Goal: Information Seeking & Learning: Learn about a topic

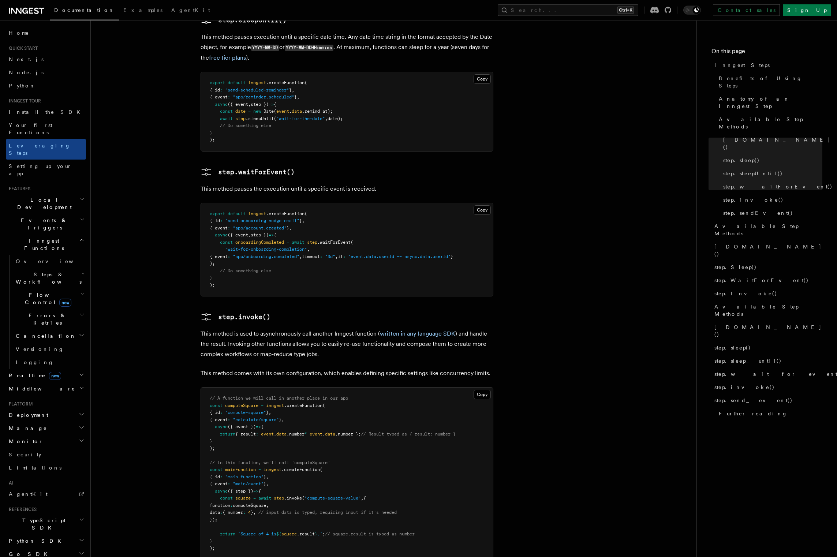
scroll to position [1377, 0]
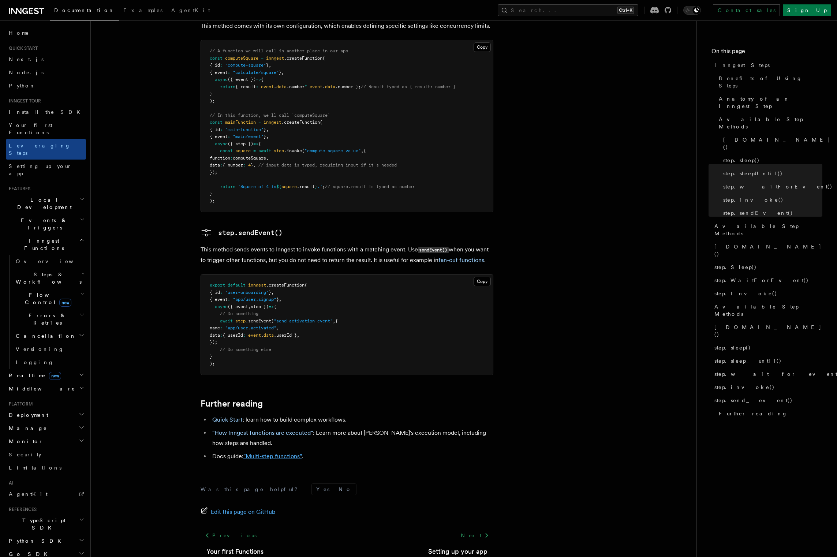
click at [282, 453] on link ""Multi-step functions"" at bounding box center [272, 456] width 59 height 7
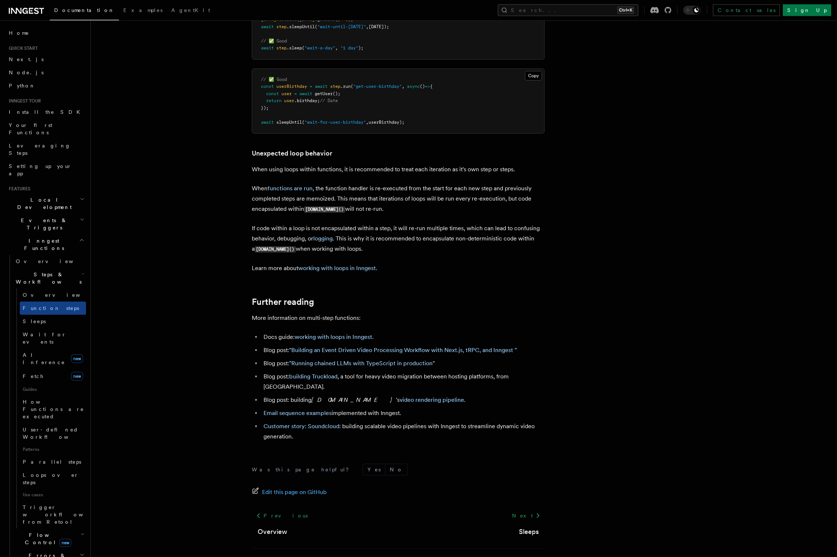
scroll to position [2248, 0]
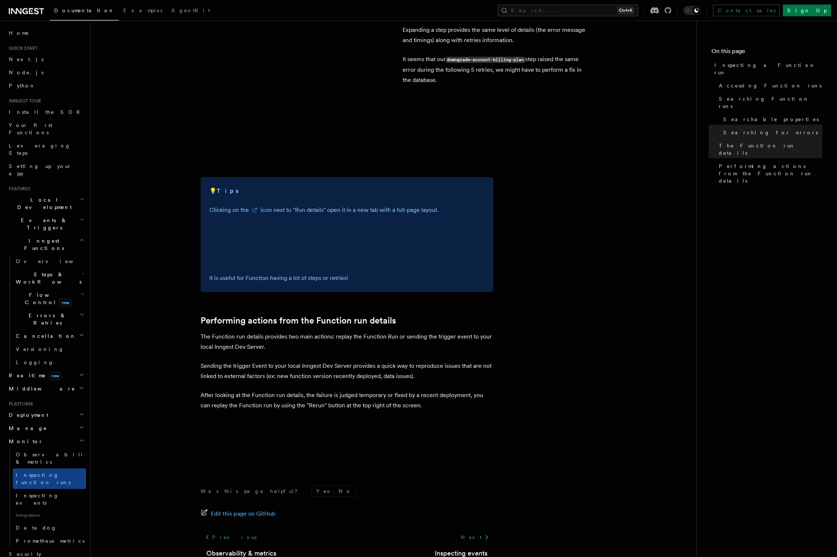
scroll to position [1680, 0]
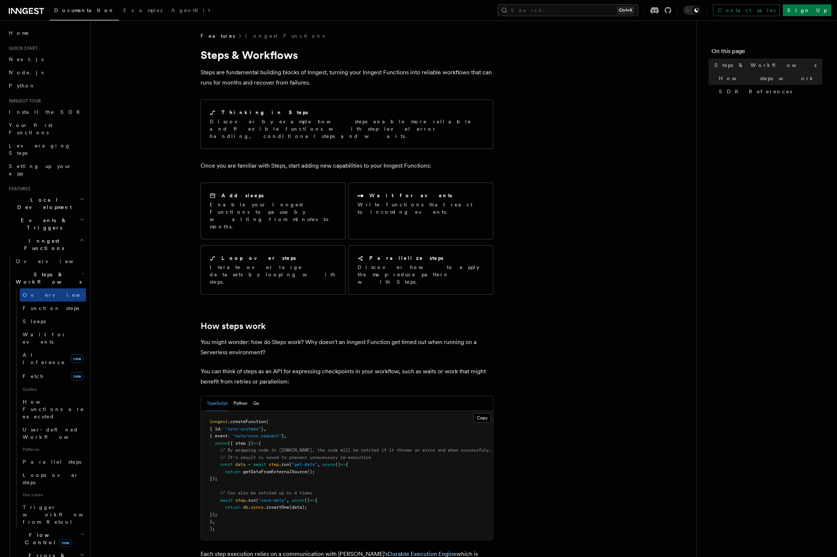
click at [78, 234] on h2 "Inngest Functions" at bounding box center [46, 244] width 80 height 20
click at [83, 260] on icon "button" at bounding box center [82, 261] width 4 height 2
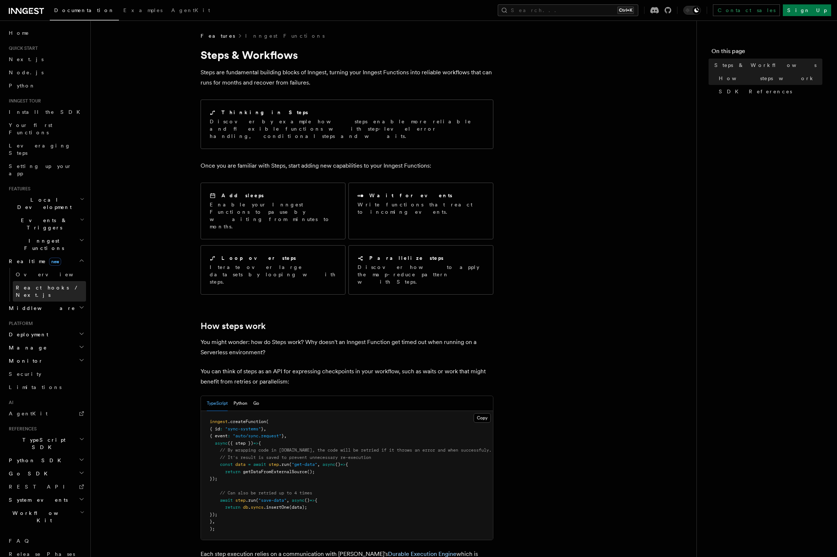
click at [69, 281] on link "React hooks / Next.js" at bounding box center [49, 291] width 73 height 20
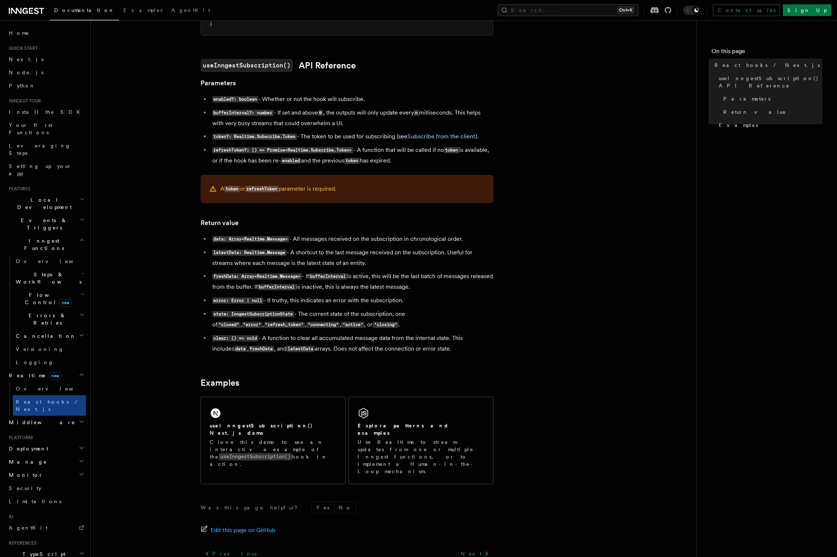
scroll to position [431, 0]
click at [274, 240] on code "data: Array<Realtime.Message>" at bounding box center [250, 238] width 77 height 6
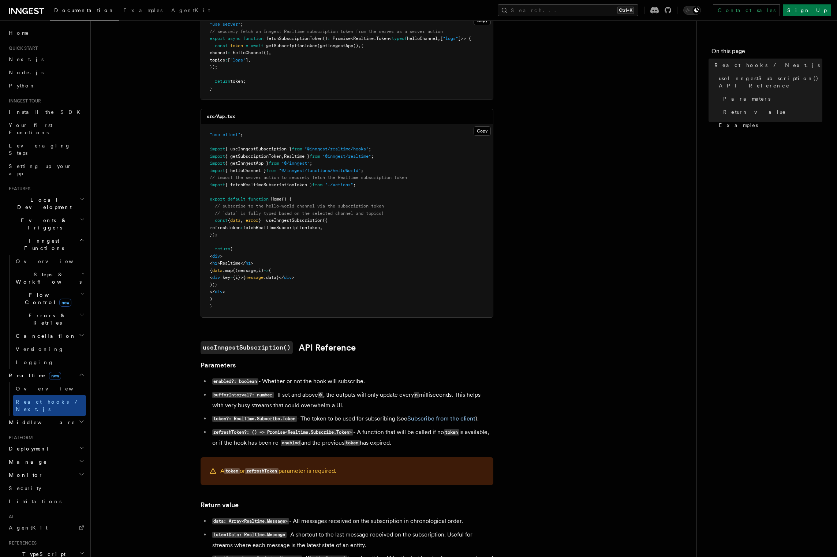
scroll to position [0, 0]
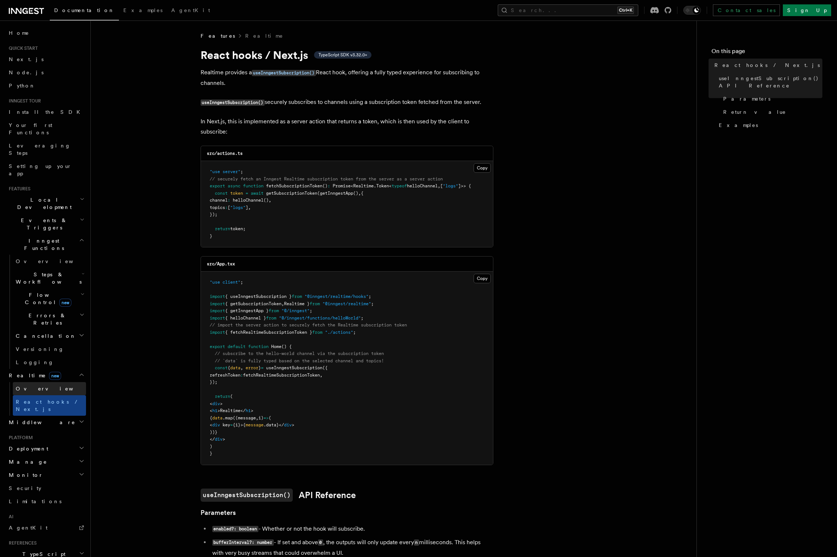
click at [45, 382] on link "Overview" at bounding box center [49, 388] width 73 height 13
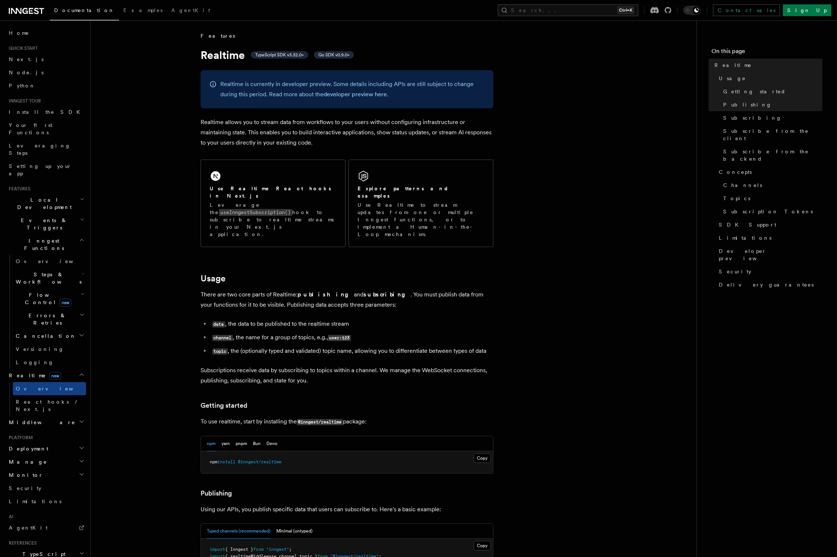
click at [67, 442] on h2 "Deployment" at bounding box center [46, 448] width 80 height 13
click at [73, 469] on h2 "Monitor" at bounding box center [46, 475] width 80 height 13
click at [68, 523] on link "Inspecting events" at bounding box center [49, 533] width 73 height 20
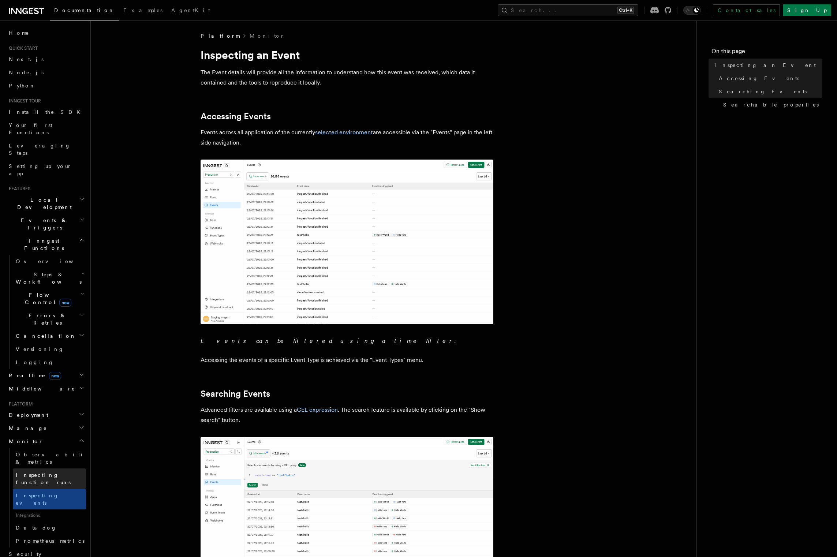
click at [52, 472] on span "Inspecting function runs" at bounding box center [43, 478] width 55 height 13
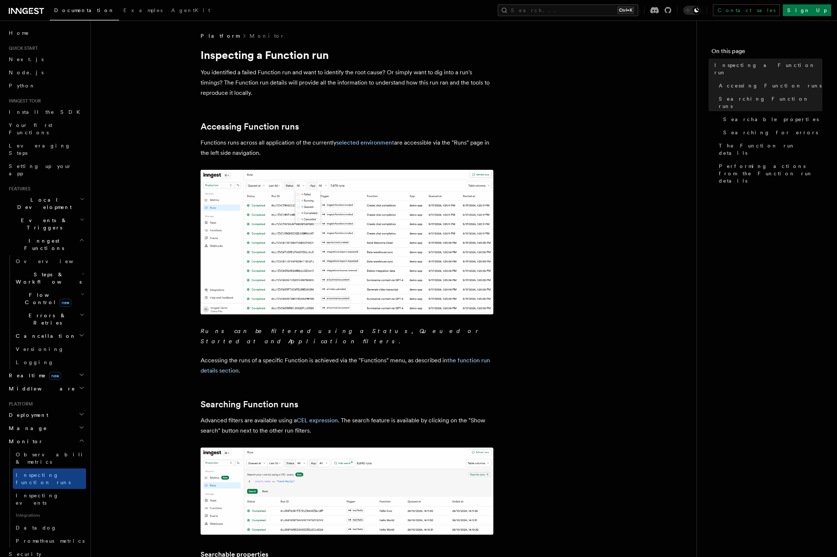
click at [52, 557] on link "Limitations" at bounding box center [46, 567] width 80 height 13
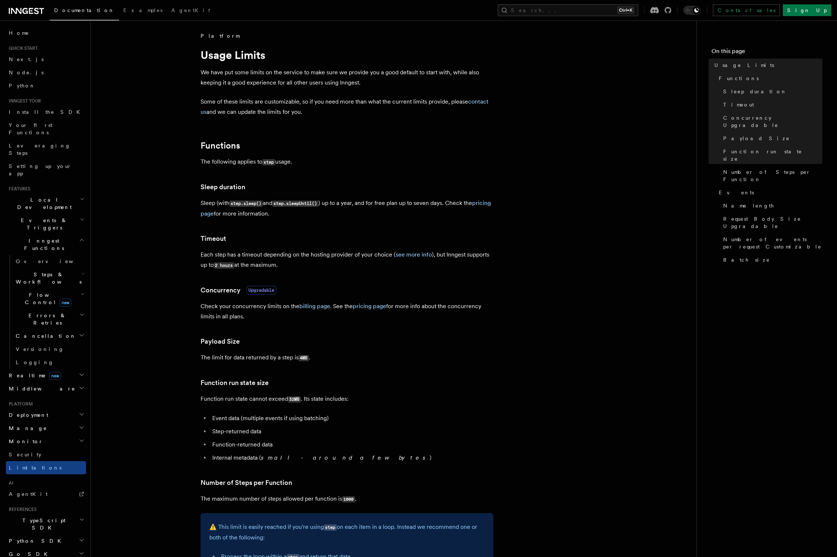
scroll to position [29, 0]
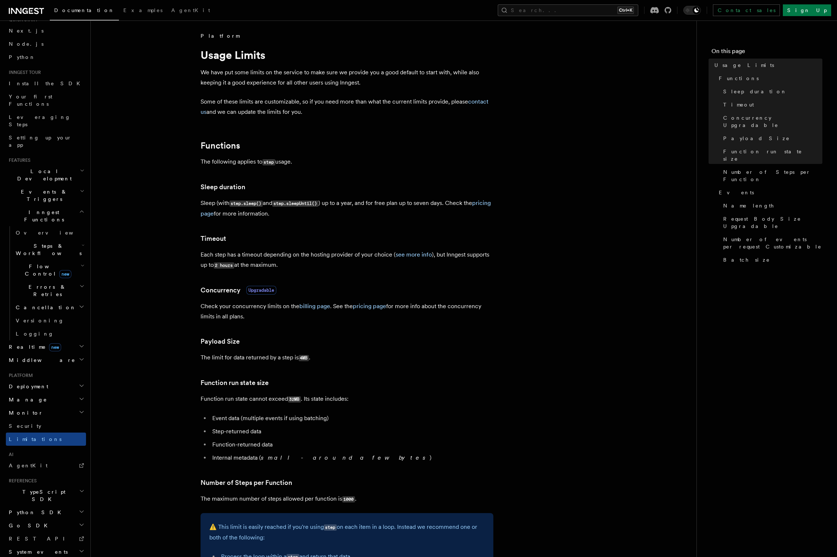
click at [51, 545] on h2 "System events" at bounding box center [46, 551] width 80 height 13
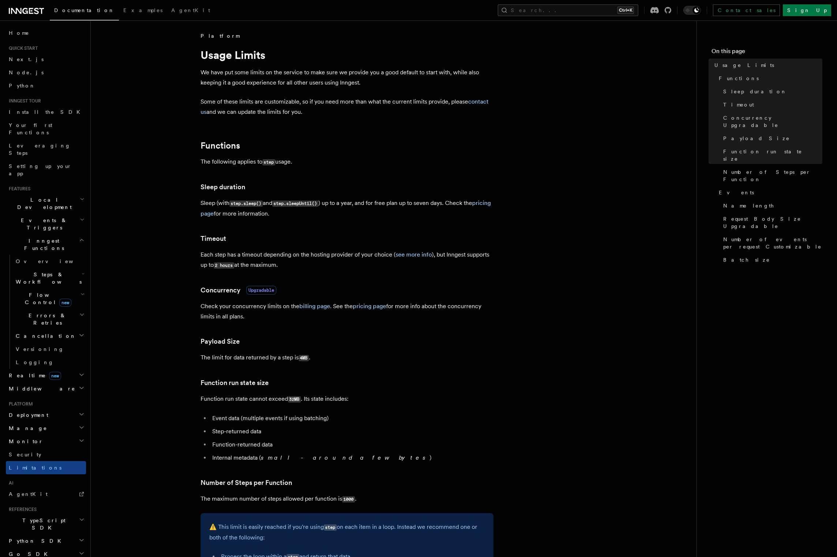
scroll to position [55, 0]
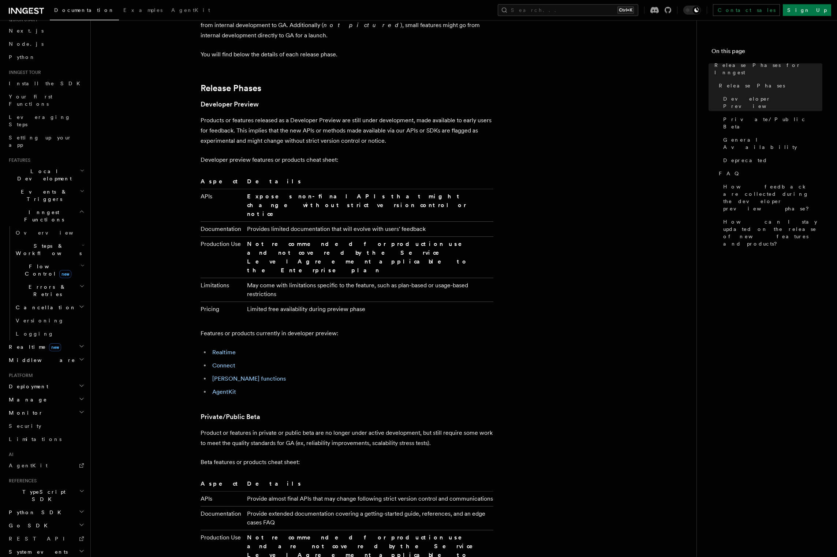
scroll to position [384, 0]
click at [223, 362] on link "Connect" at bounding box center [223, 365] width 23 height 7
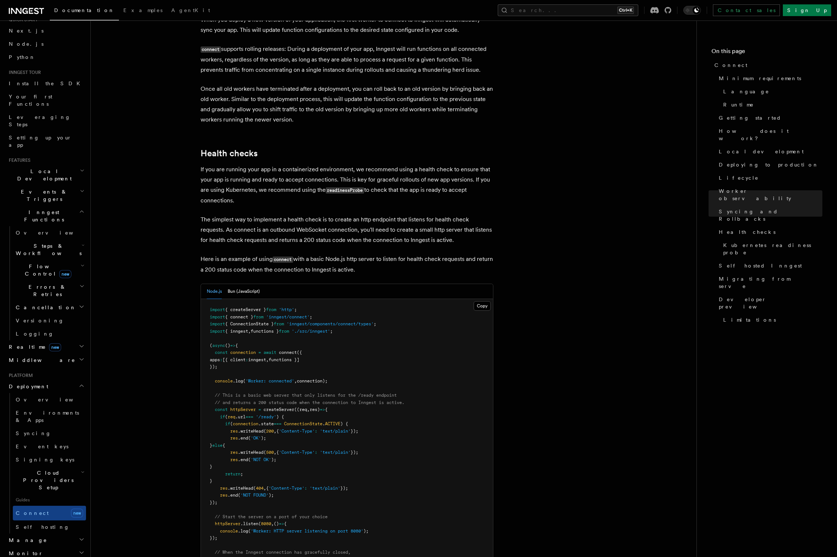
scroll to position [2930, 0]
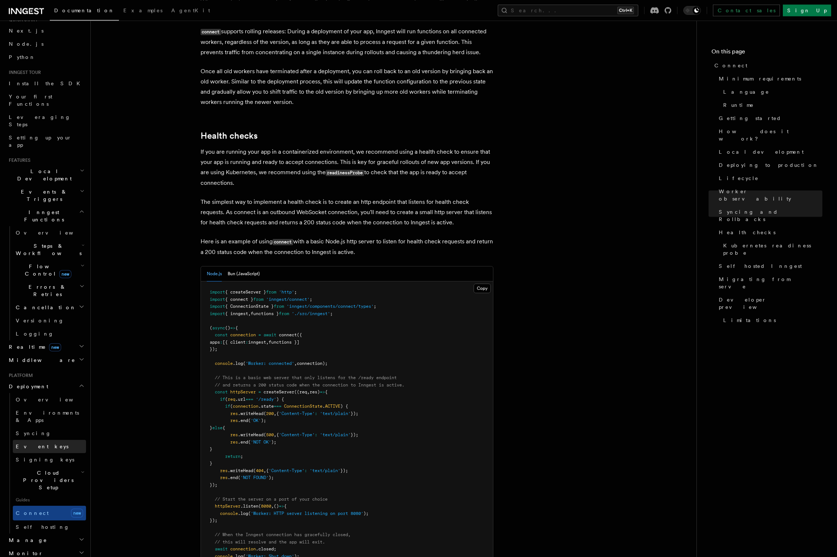
click at [49, 440] on link "Event keys" at bounding box center [49, 446] width 73 height 13
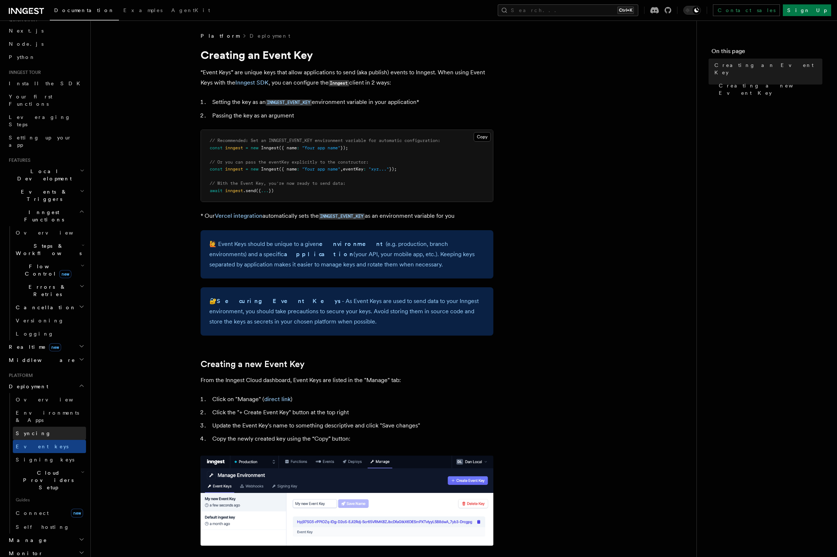
click at [48, 427] on link "Syncing" at bounding box center [49, 433] width 73 height 13
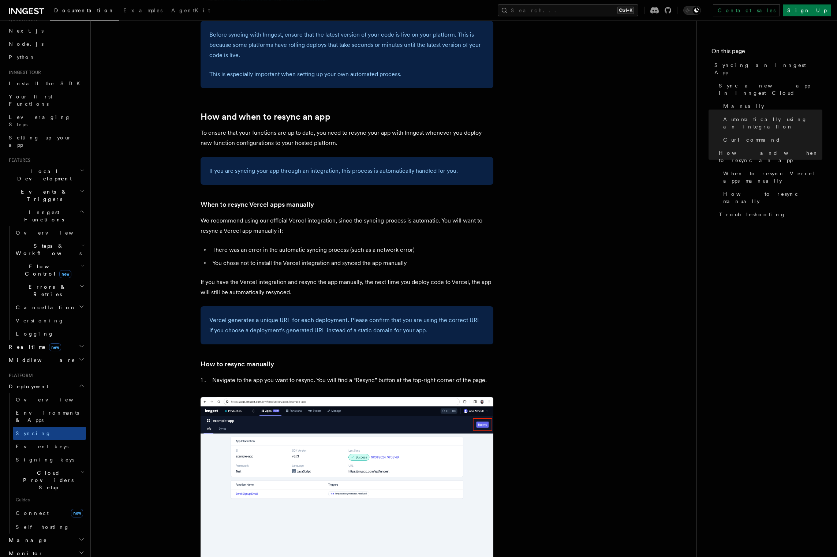
scroll to position [1207, 0]
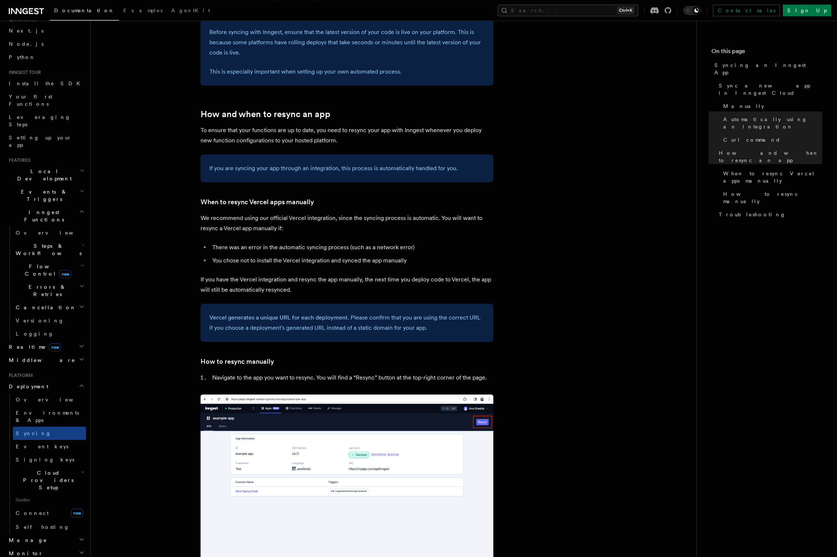
click at [58, 354] on h2 "Middleware" at bounding box center [46, 360] width 80 height 13
click at [49, 367] on link "Overview" at bounding box center [49, 373] width 73 height 13
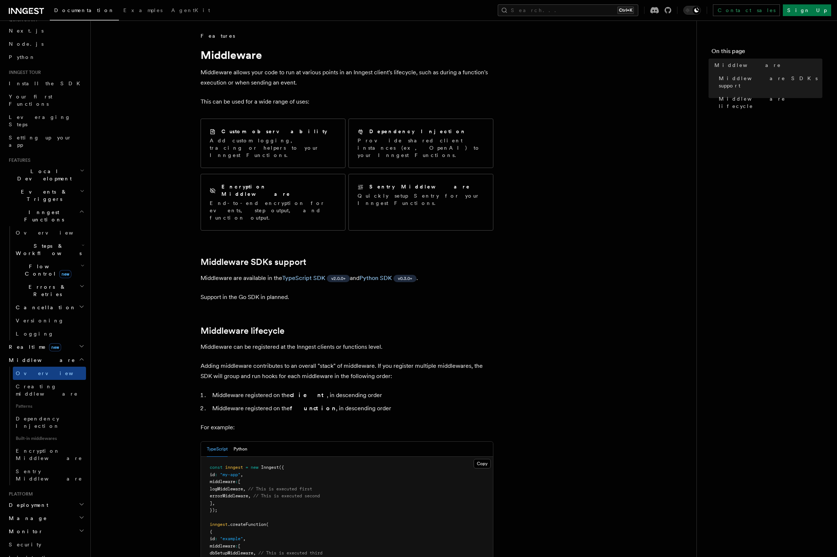
scroll to position [207, 0]
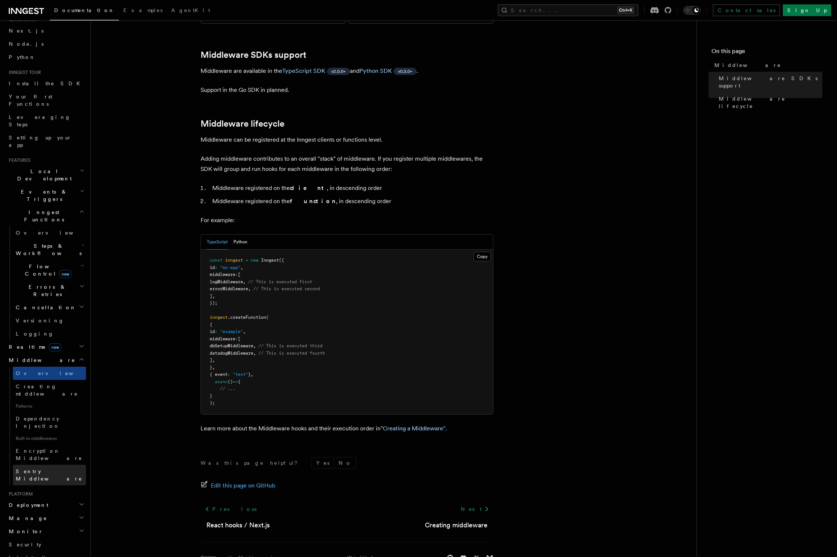
click at [44, 469] on span "Sentry Middleware" at bounding box center [49, 475] width 67 height 13
